Goal: Information Seeking & Learning: Learn about a topic

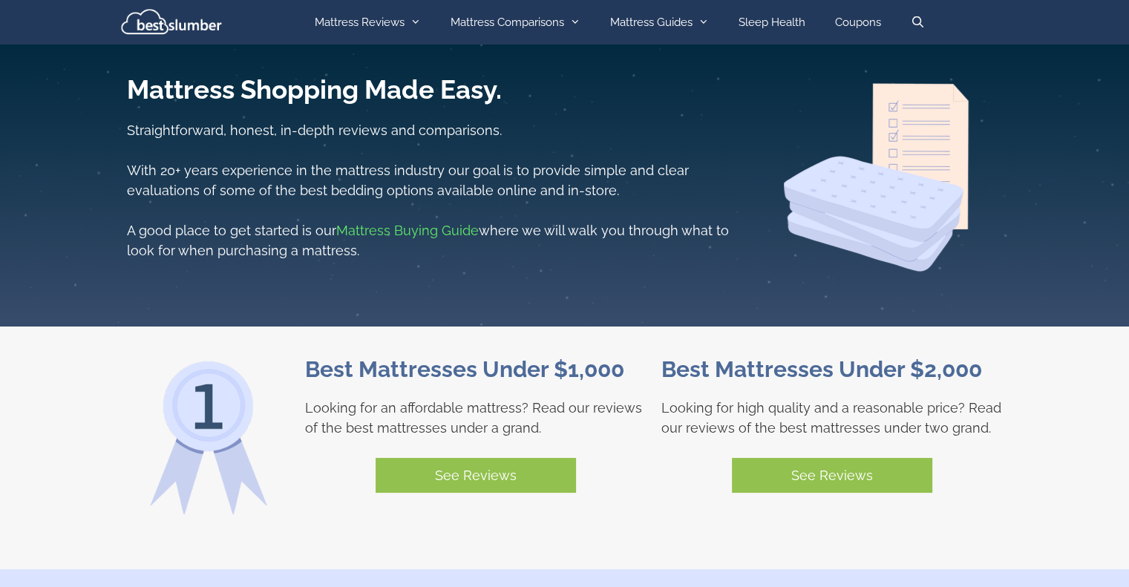
click at [395, 226] on link "Mattress Buying Guide" at bounding box center [407, 231] width 143 height 16
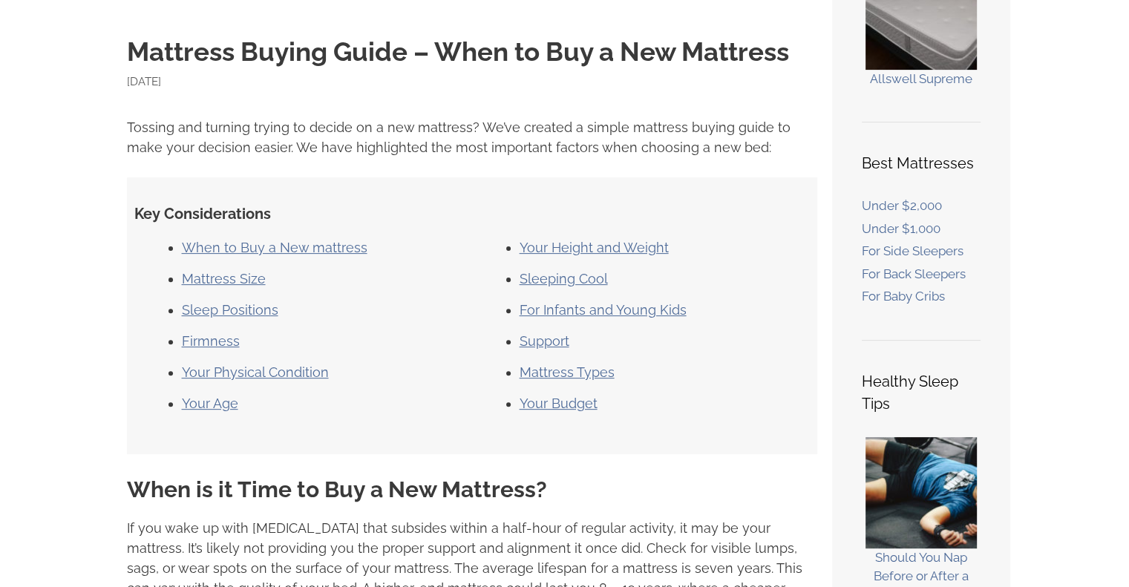
scroll to position [446, 0]
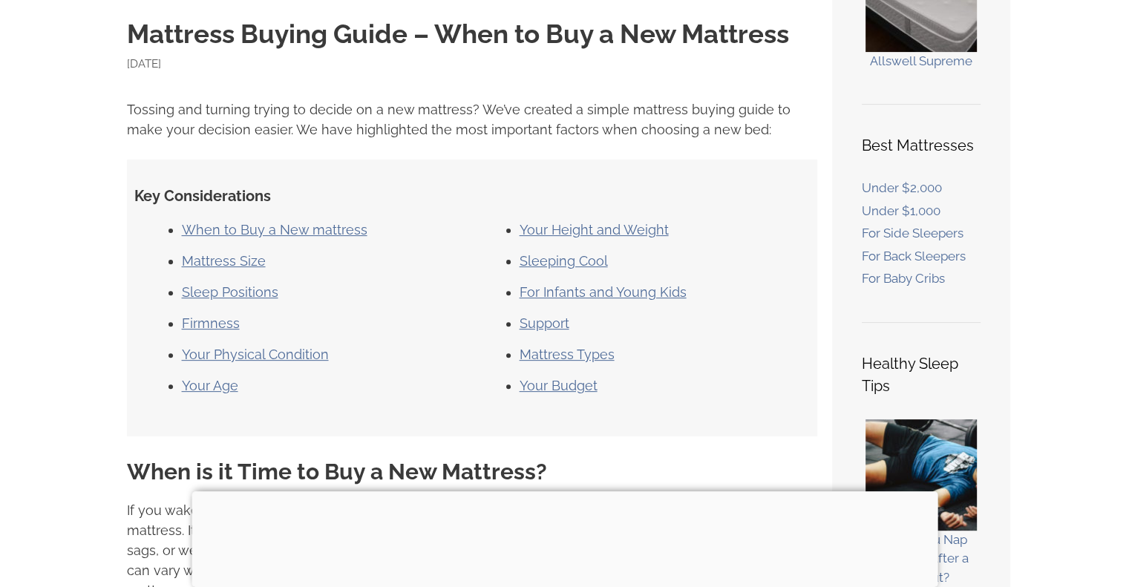
click at [288, 228] on link "When to Buy a New mattress" at bounding box center [275, 230] width 186 height 16
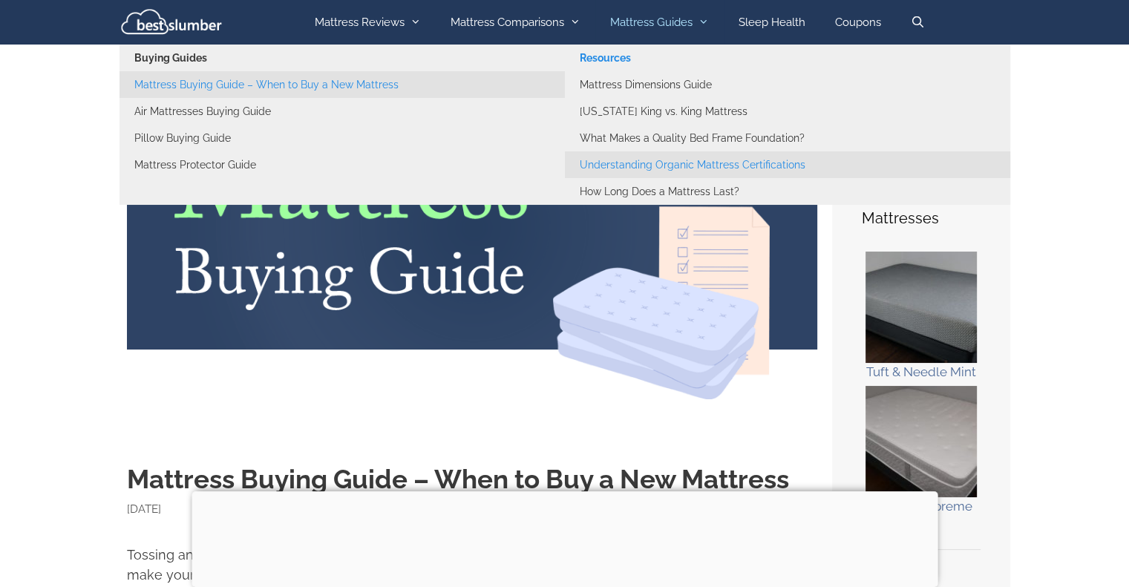
click at [629, 164] on link "Understanding Organic Mattress Certifications" at bounding box center [788, 164] width 446 height 27
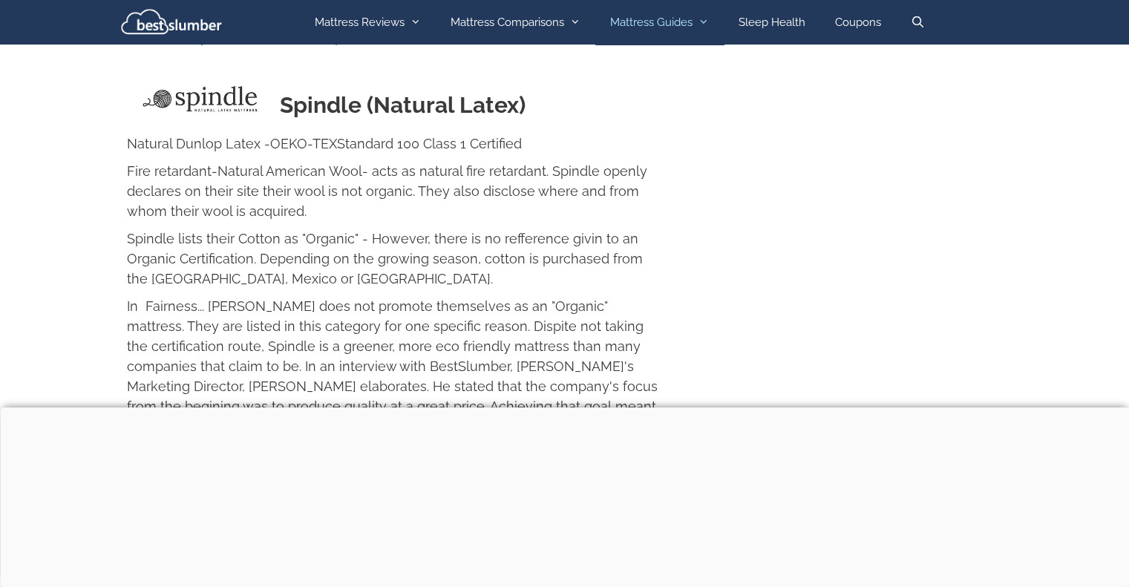
scroll to position [8911, 0]
